Goal: Task Accomplishment & Management: Complete application form

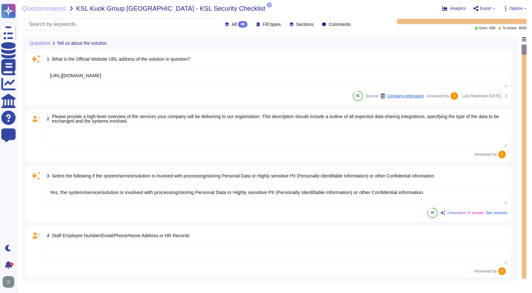
type textarea "[URL][DOMAIN_NAME]"
type textarea "Yes, the system/service/solution is involved with processing/storing Personal D…"
